Goal: Information Seeking & Learning: Learn about a topic

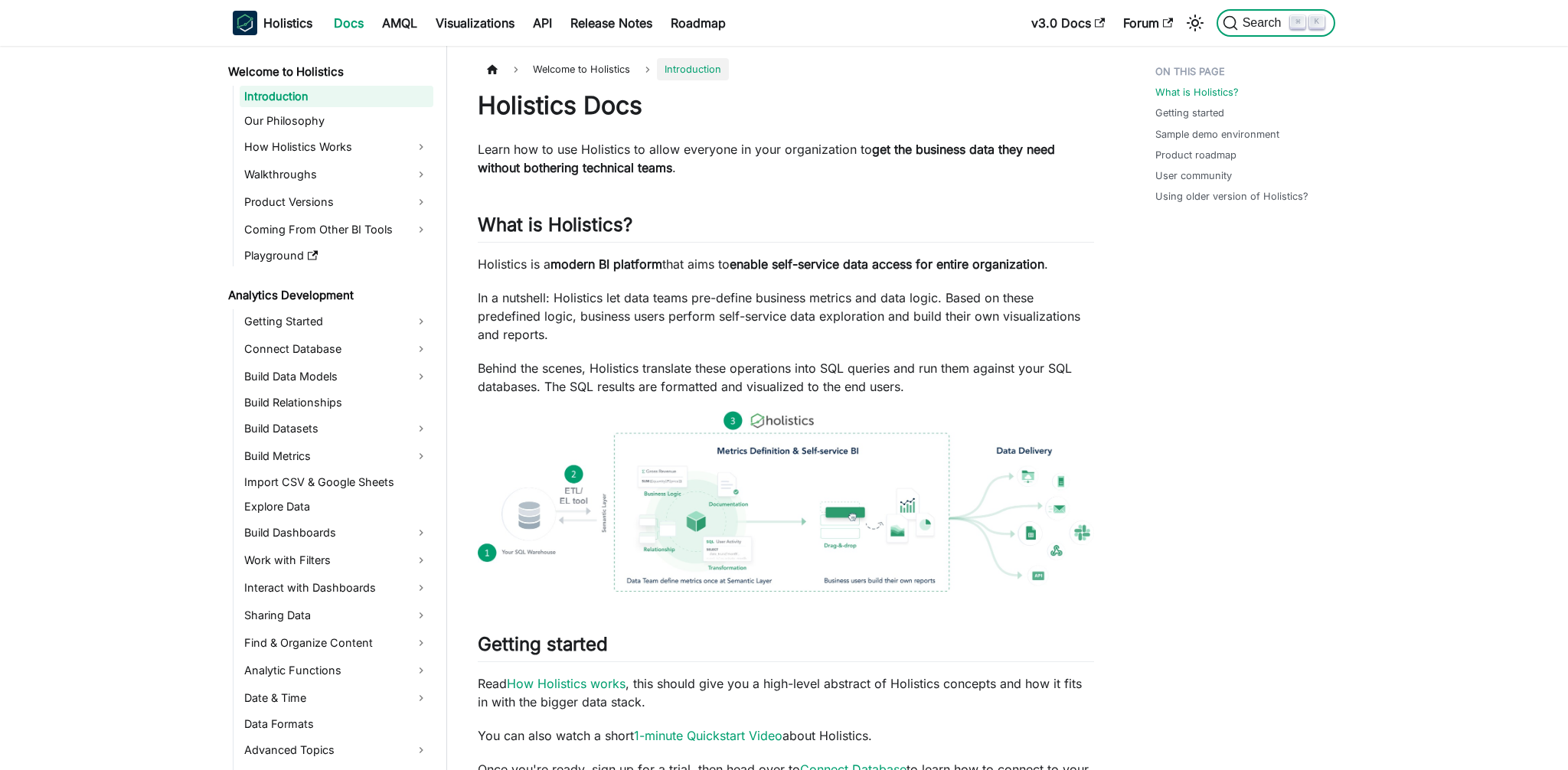
click at [1269, 29] on span "Search" at bounding box center [1264, 22] width 53 height 14
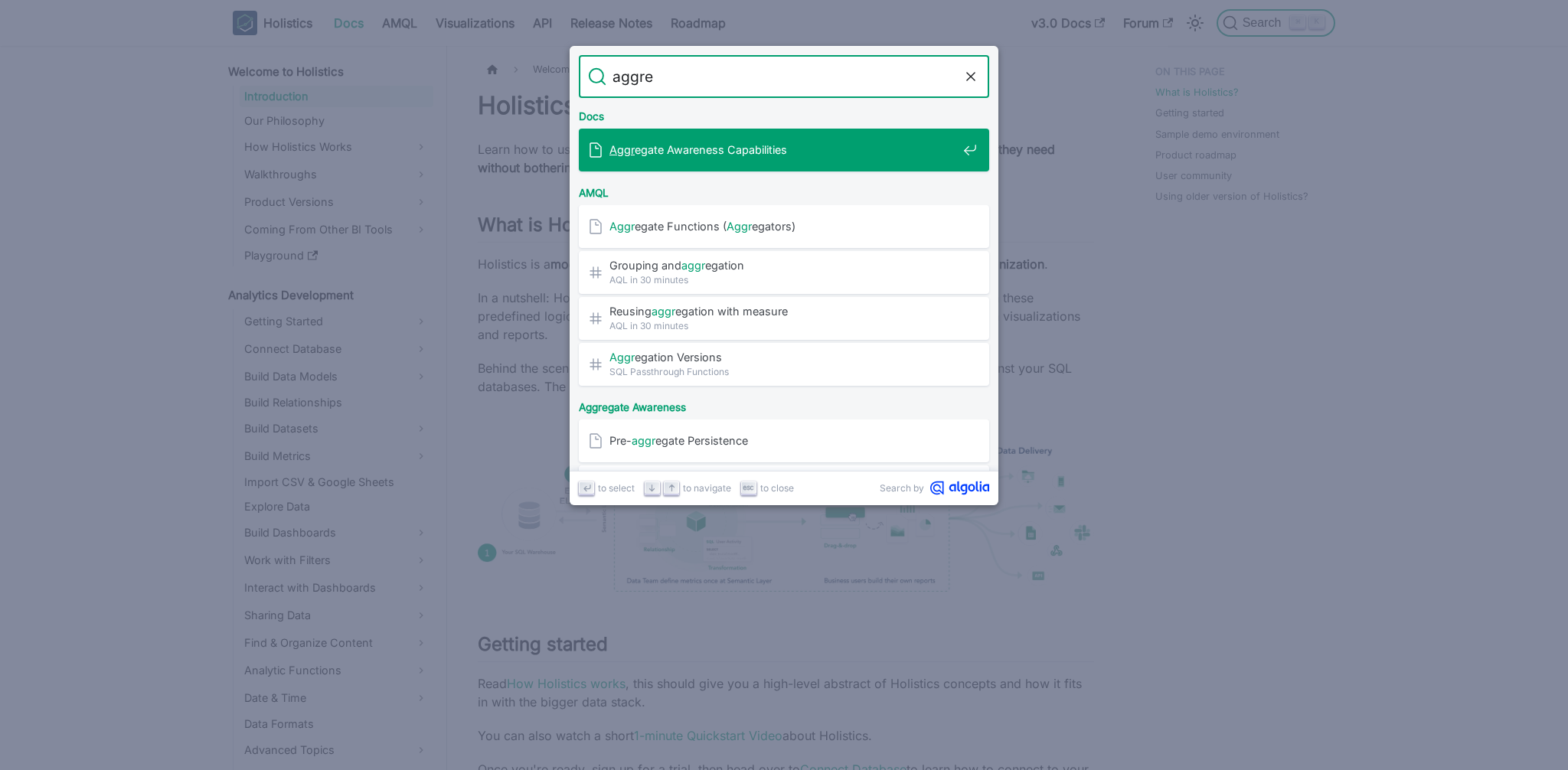
type input "aggreg"
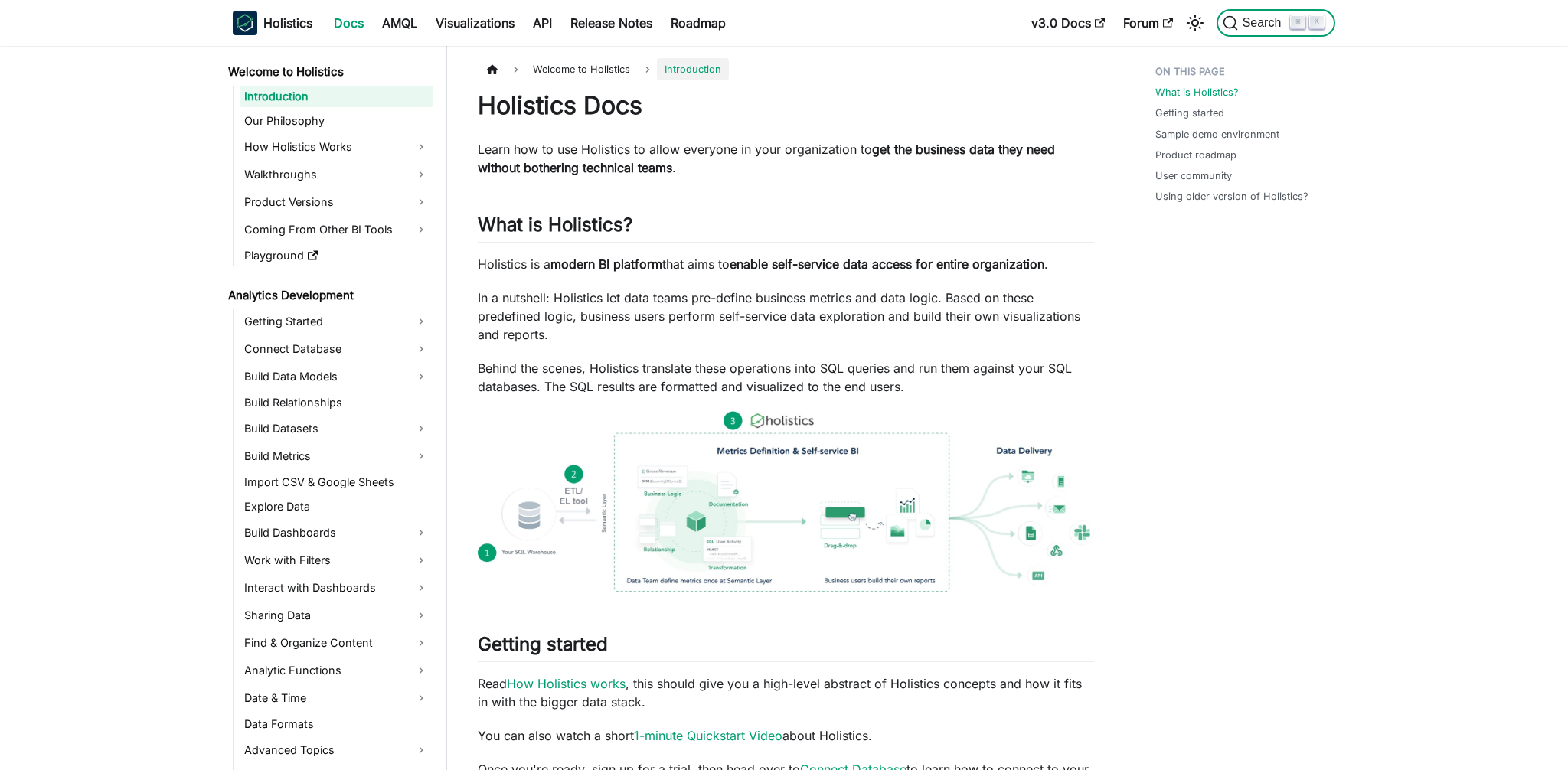
click at [1260, 26] on span "Search" at bounding box center [1264, 22] width 53 height 14
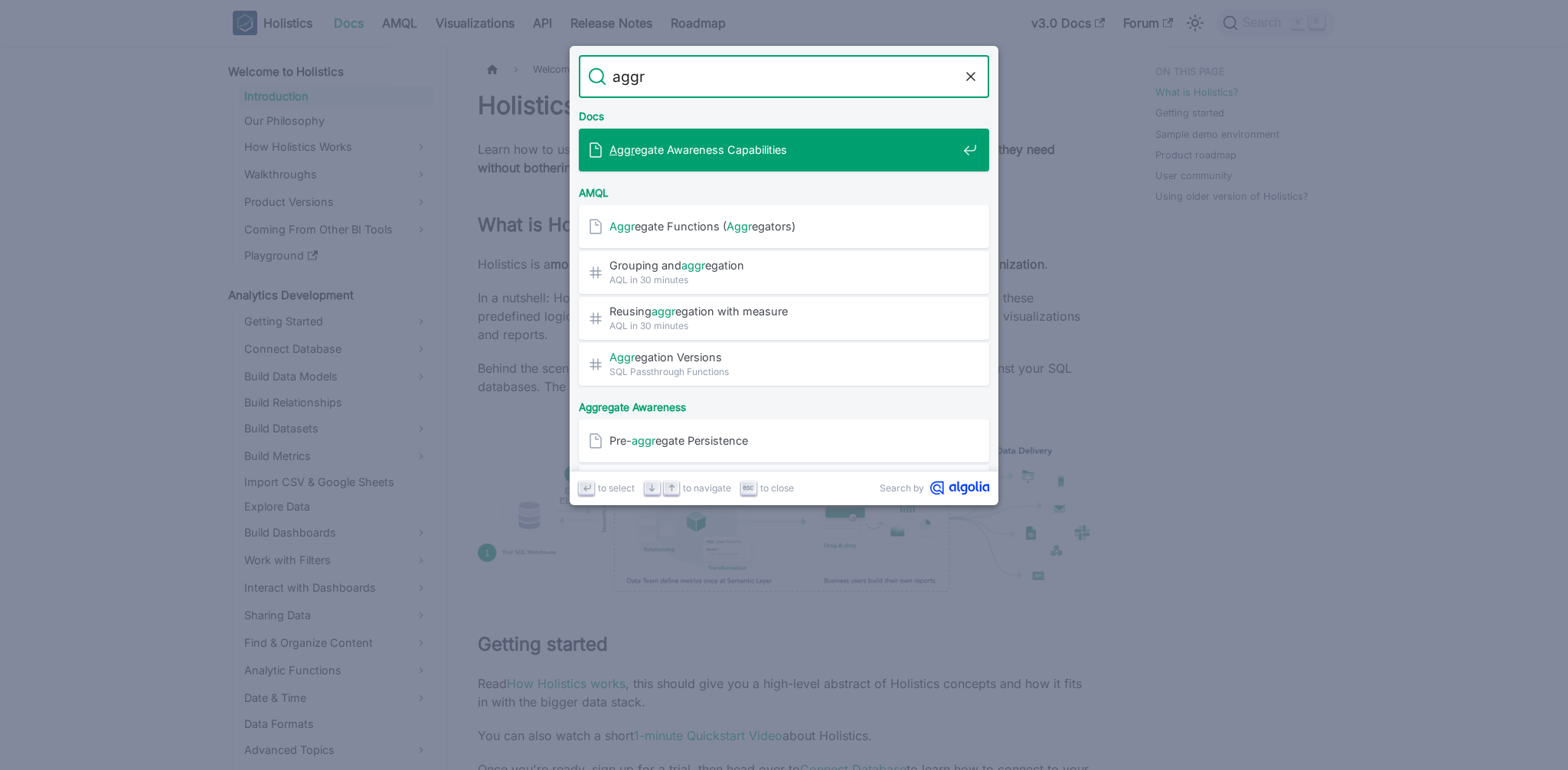
type input "aggr"
click at [654, 164] on div "Aggr egate Awareness Capabilities" at bounding box center [788, 150] width 401 height 43
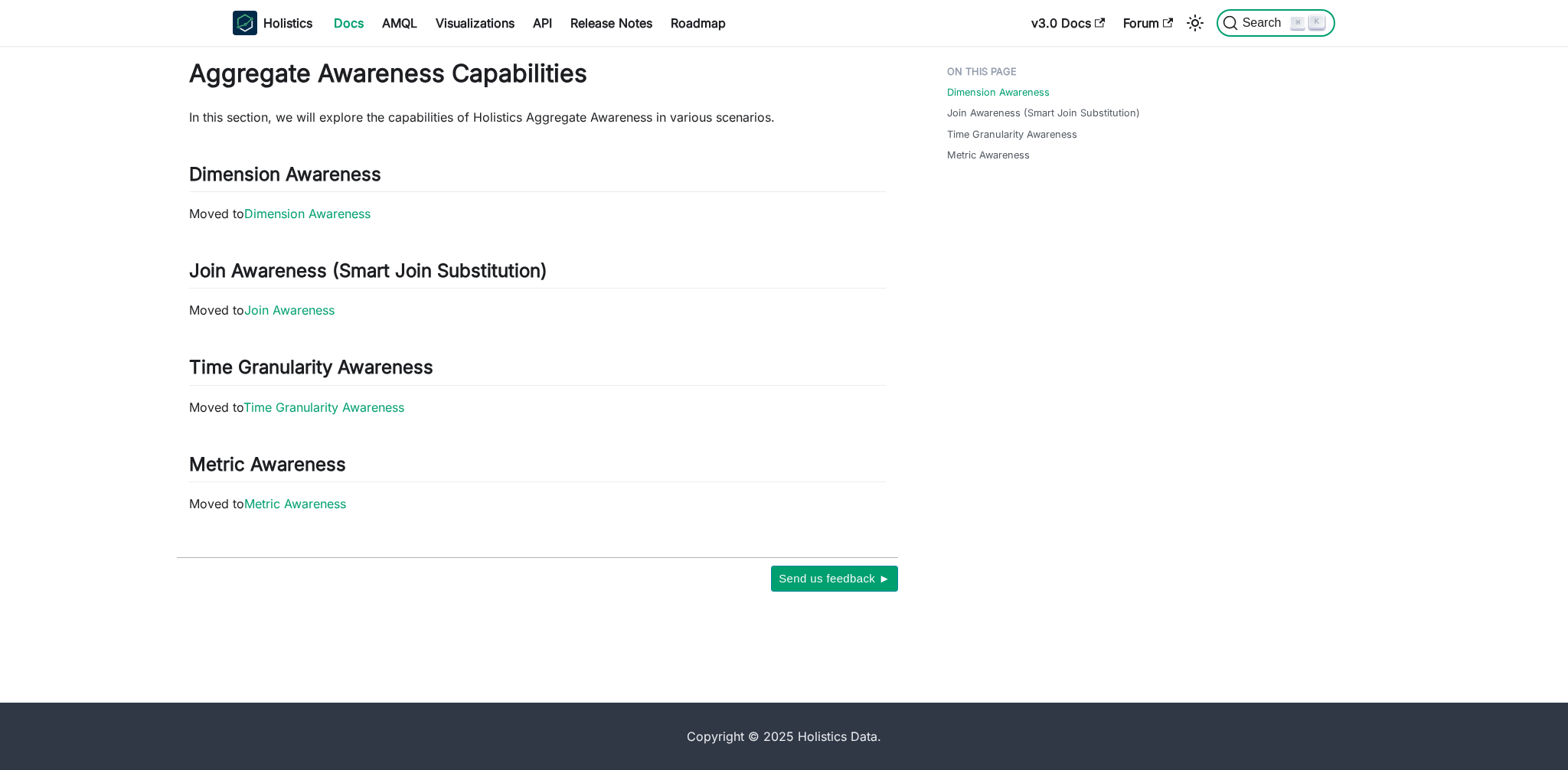
click at [1266, 20] on span "Search" at bounding box center [1264, 22] width 53 height 14
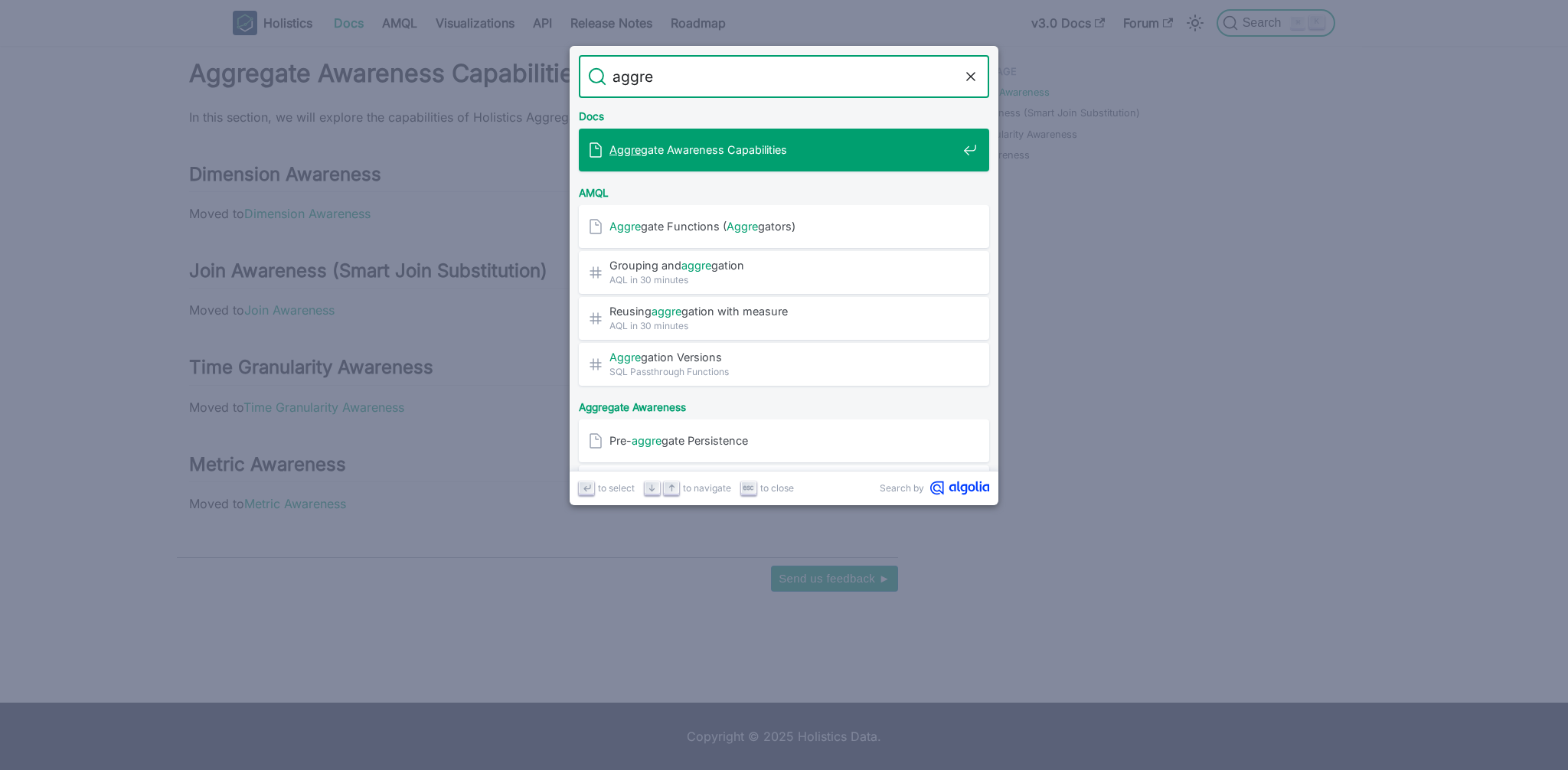
type input "aggreg"
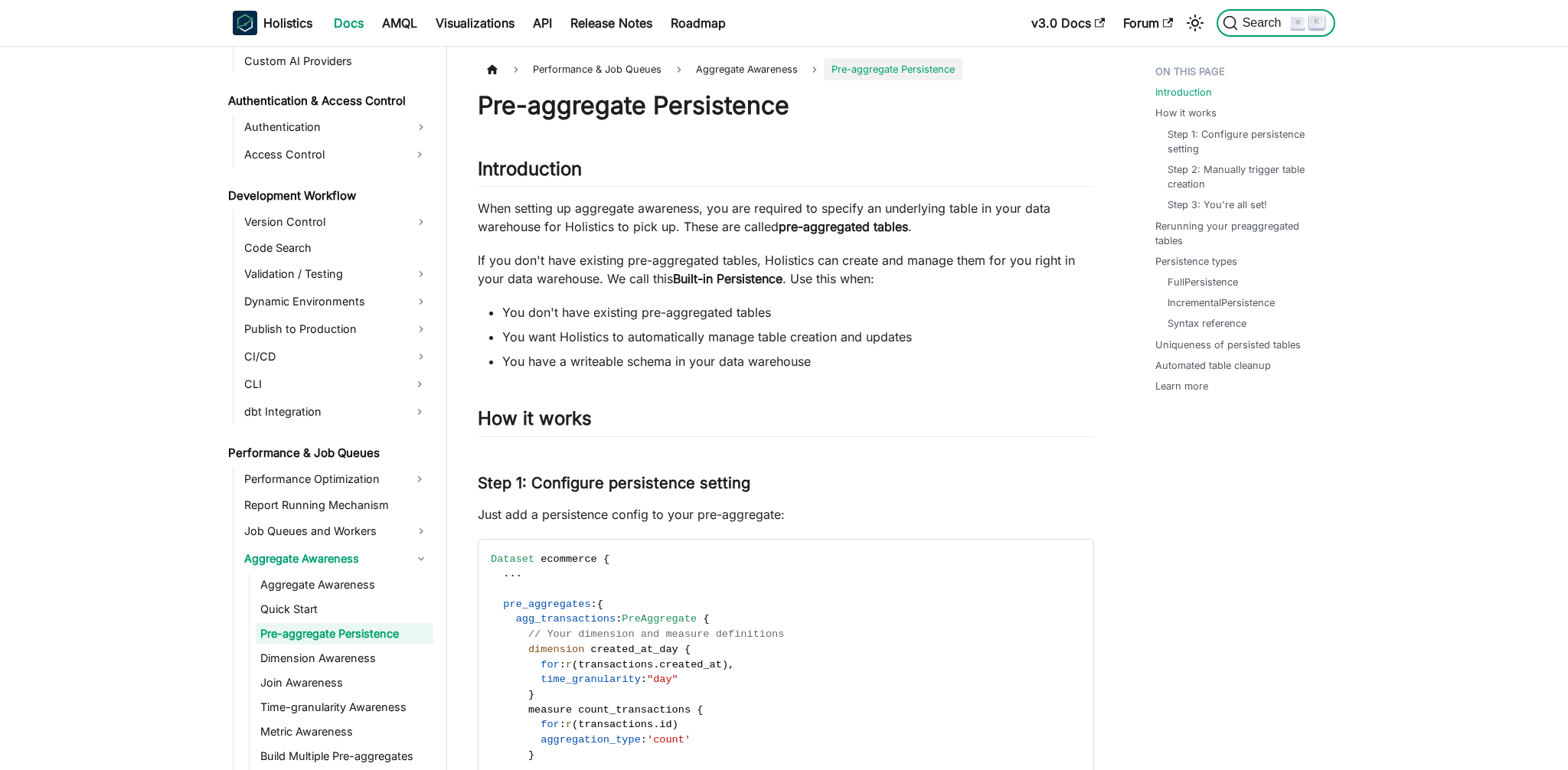
scroll to position [1050, 0]
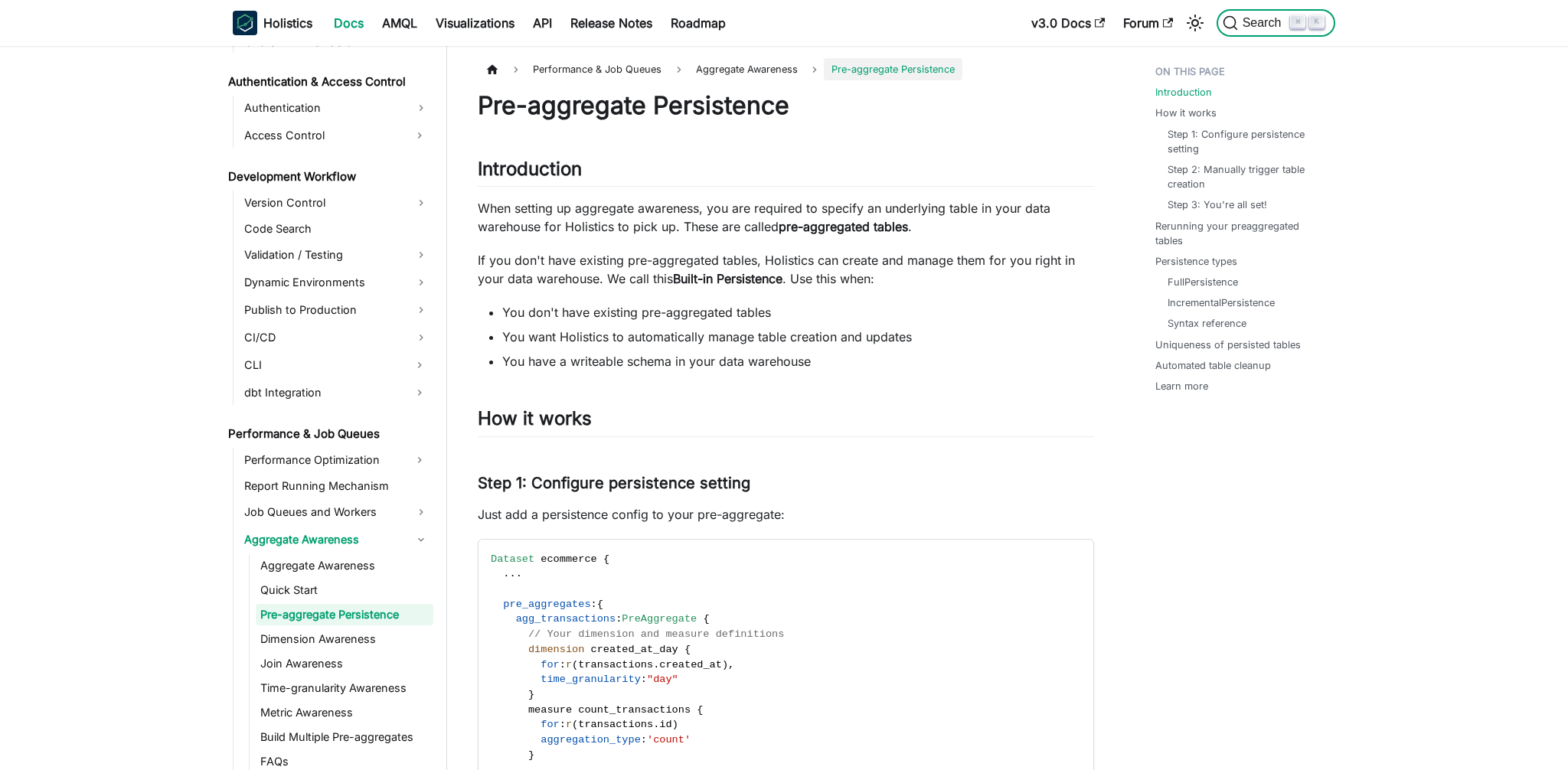
click at [1265, 15] on span "Search" at bounding box center [1257, 22] width 68 height 15
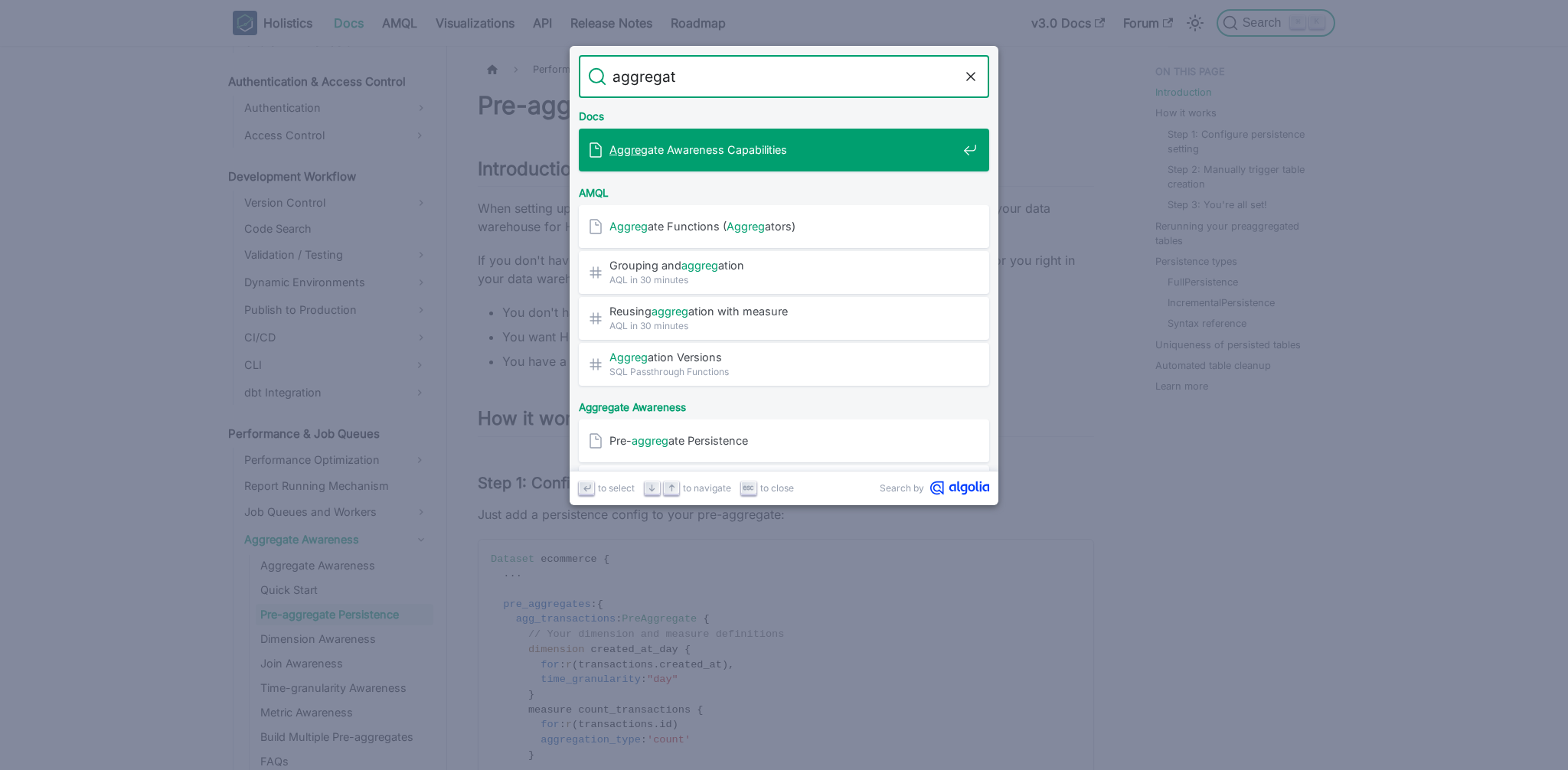
type input "aggregate"
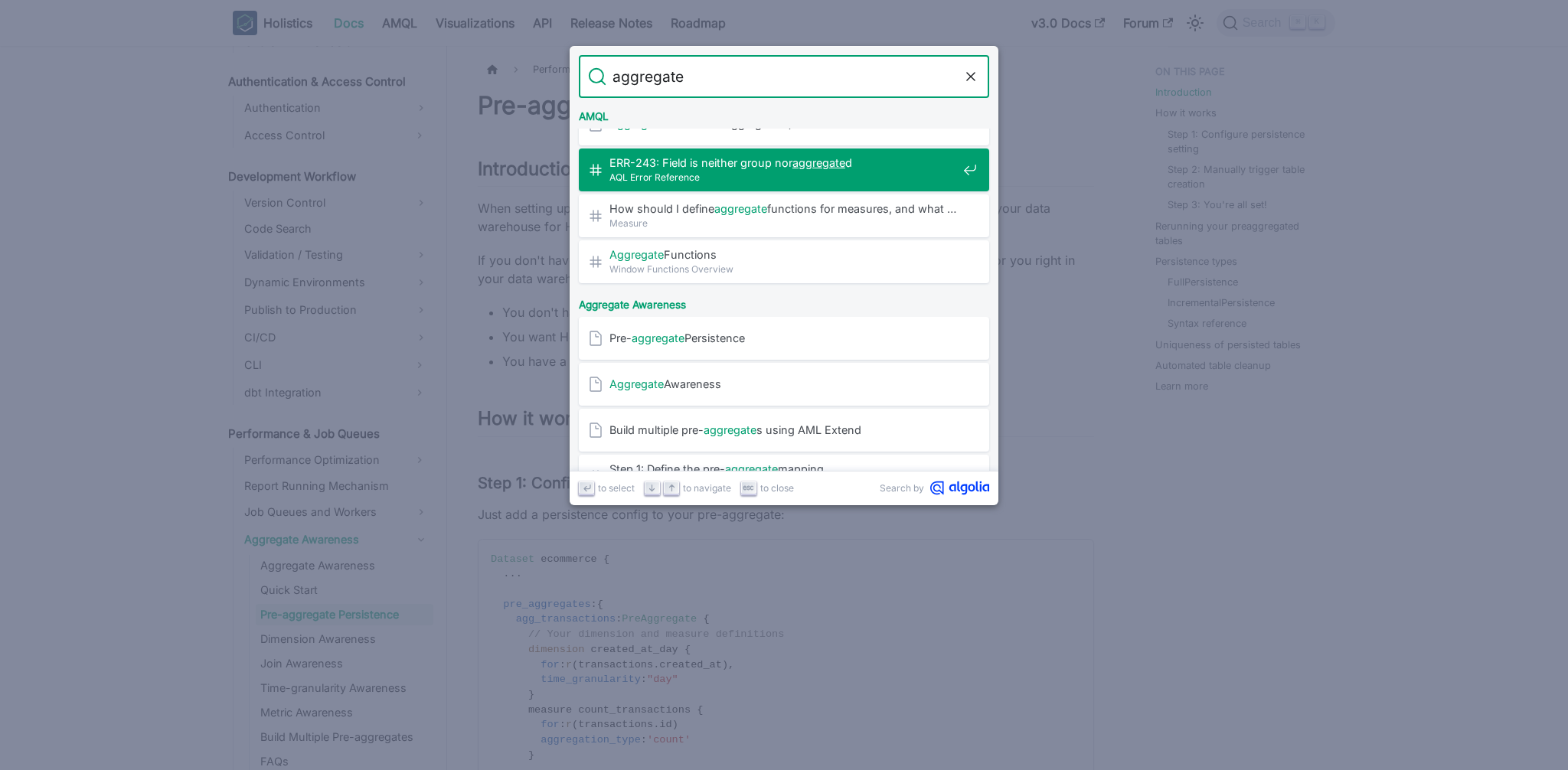
scroll to position [115, 0]
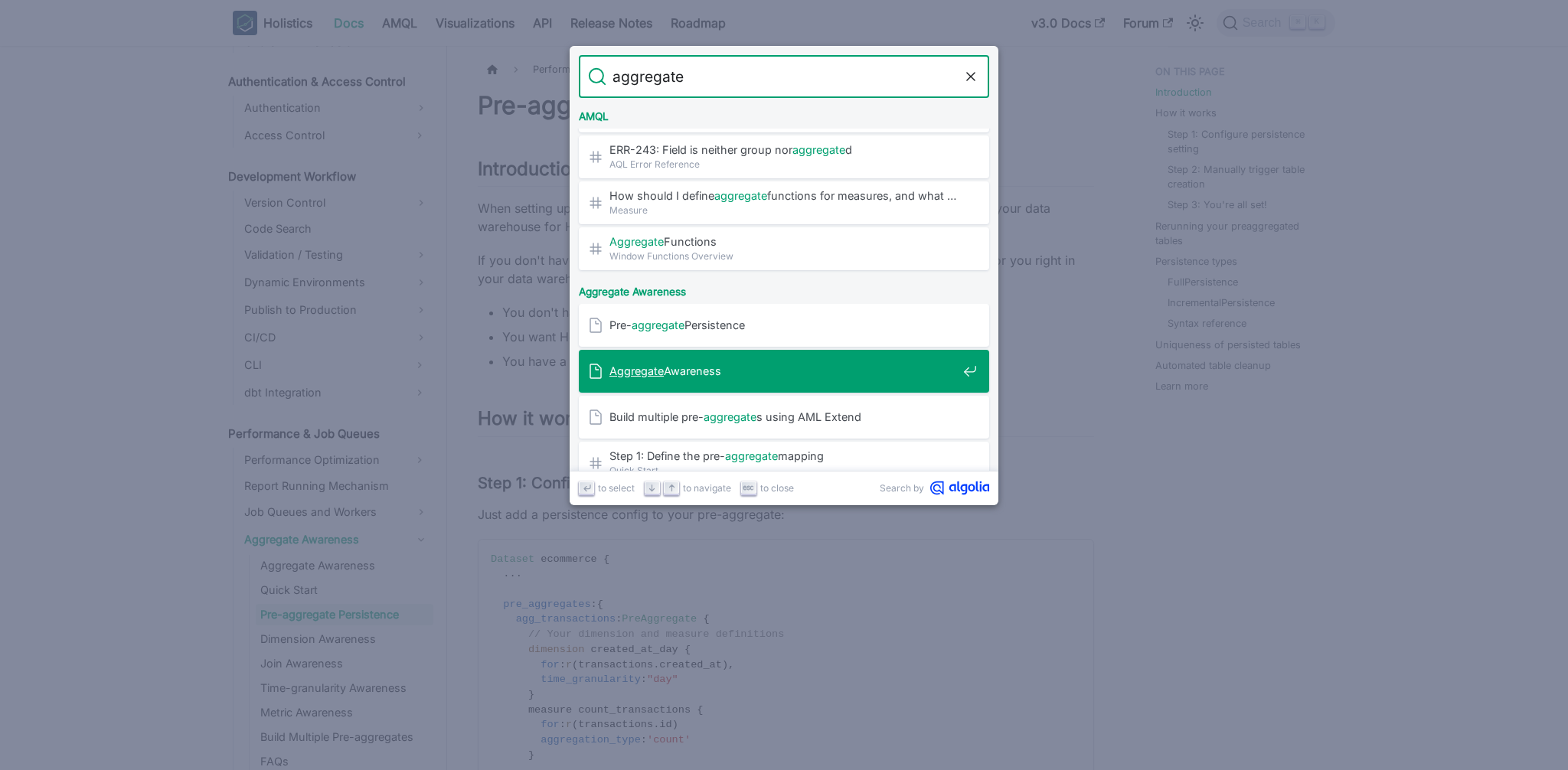
click at [747, 360] on div "Aggregate Awareness" at bounding box center [788, 371] width 401 height 43
